Goal: Information Seeking & Learning: Learn about a topic

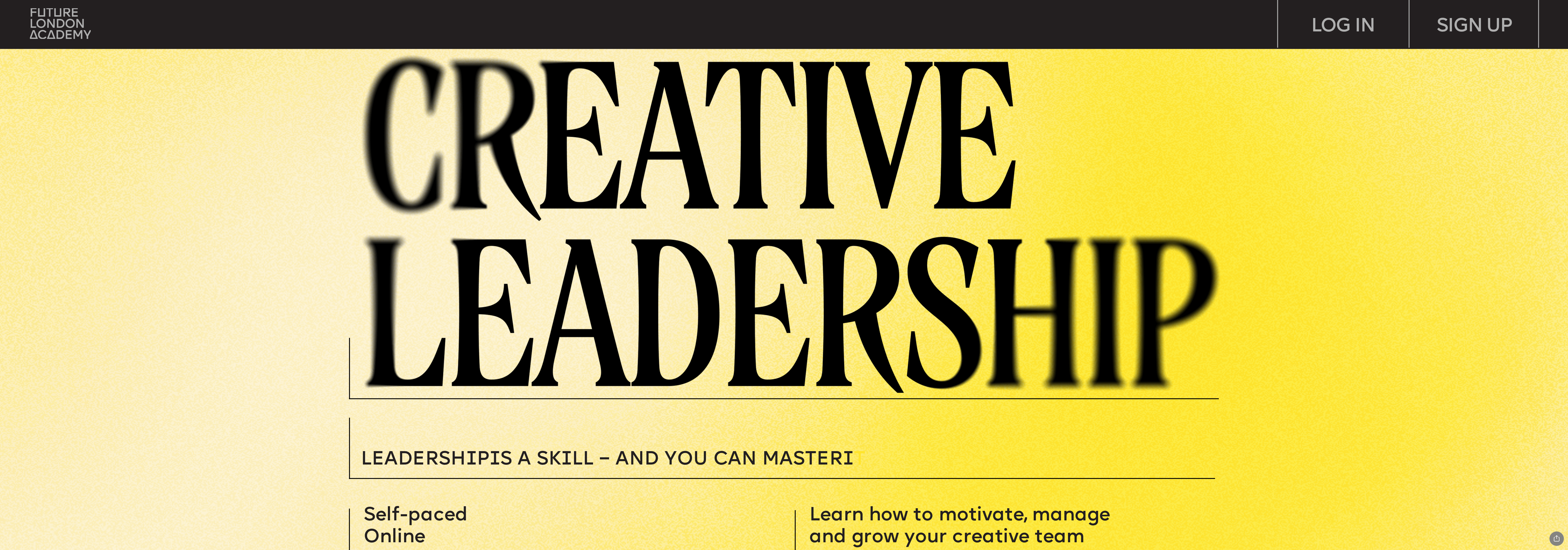
click at [68, 24] on img at bounding box center [60, 24] width 61 height 31
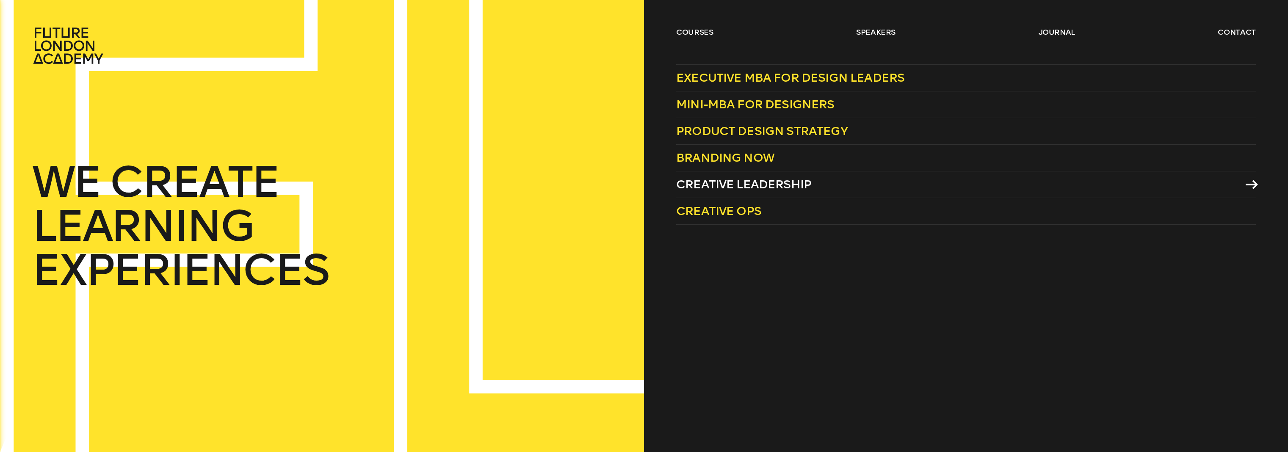
click at [765, 179] on span "Creative Leadership" at bounding box center [743, 184] width 135 height 14
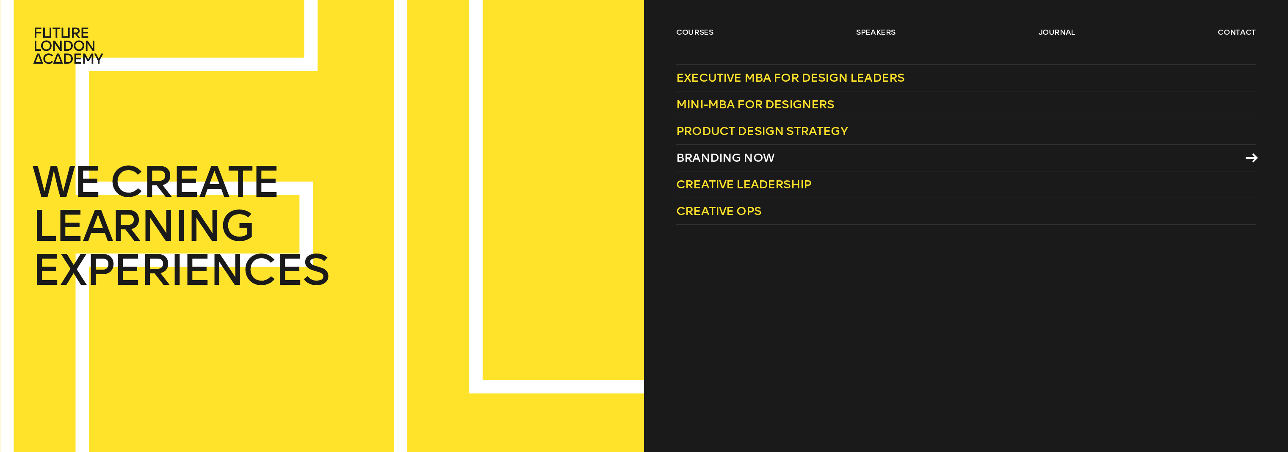
click at [732, 157] on span "Branding Now" at bounding box center [725, 158] width 98 height 14
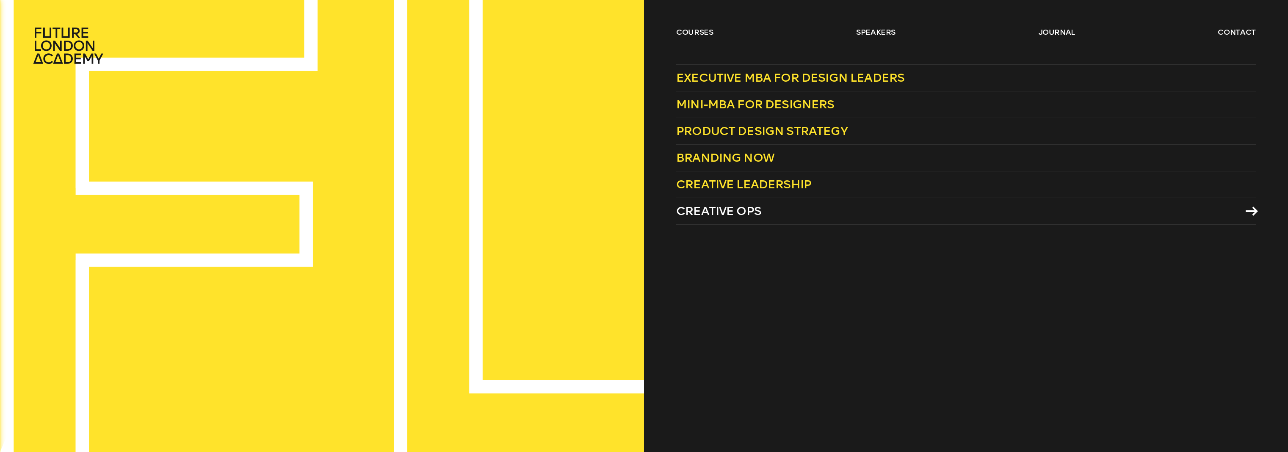
click at [737, 206] on span "Creative Ops" at bounding box center [718, 211] width 85 height 14
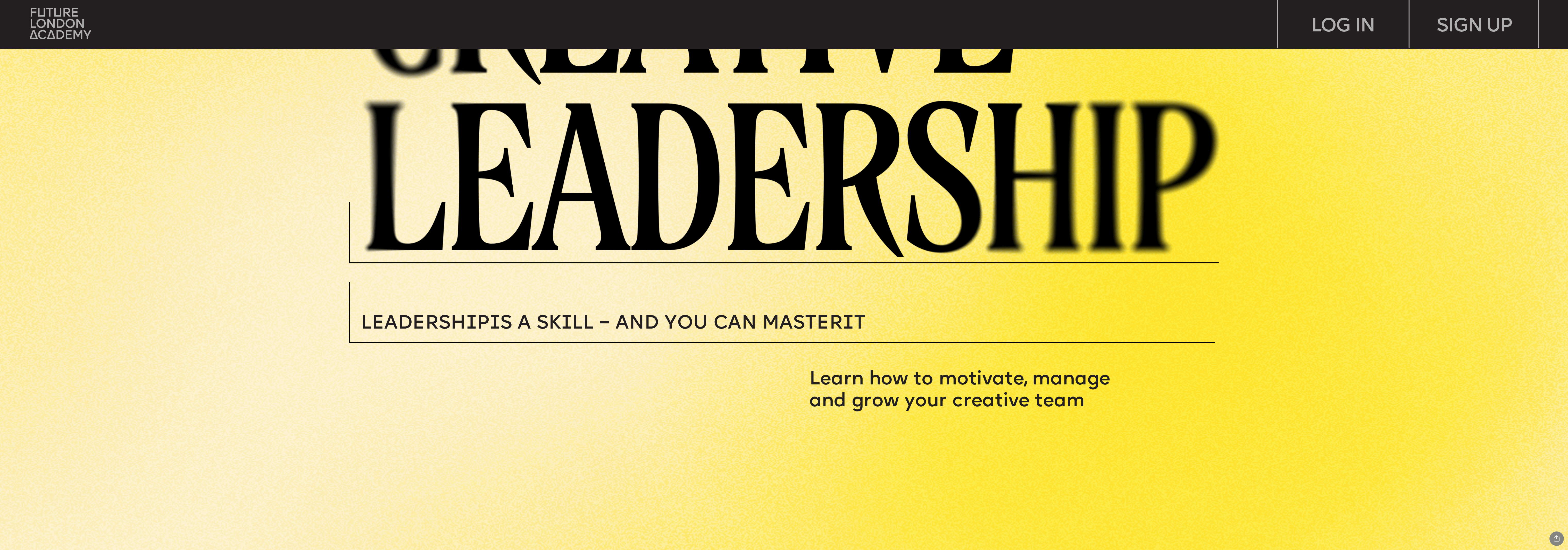
scroll to position [352, 0]
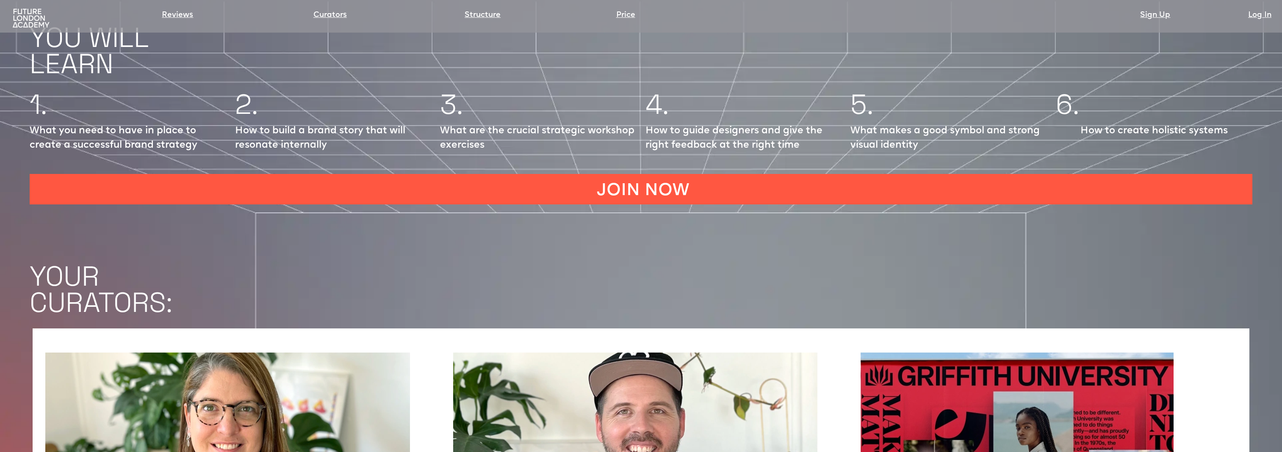
scroll to position [1738, 0]
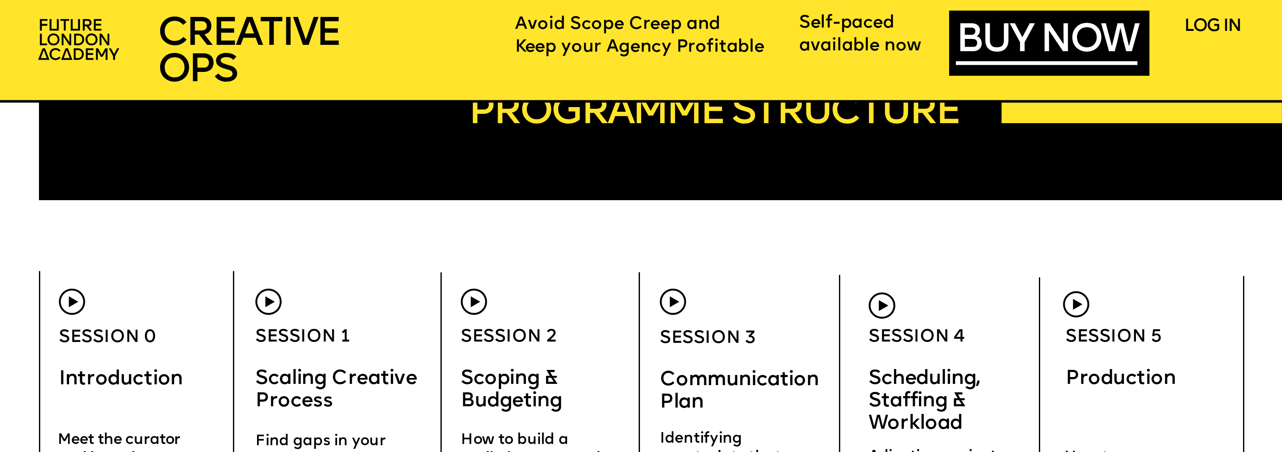
scroll to position [5038, 0]
